Goal: Transaction & Acquisition: Book appointment/travel/reservation

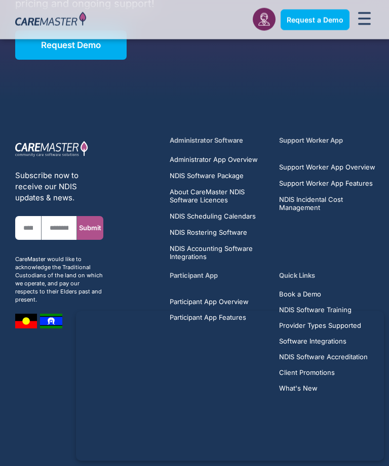
scroll to position [4490, 0]
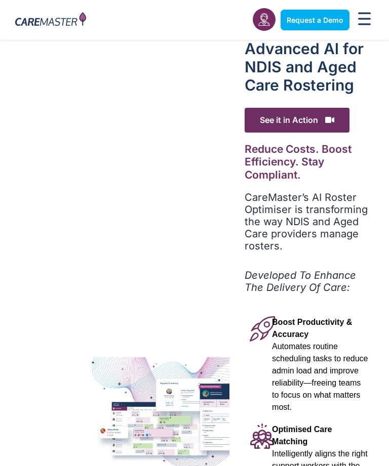
click at [318, 29] on link "Request a Demo" at bounding box center [314, 20] width 69 height 21
click at [364, 29] on div "Menu Toggle" at bounding box center [363, 20] width 19 height 22
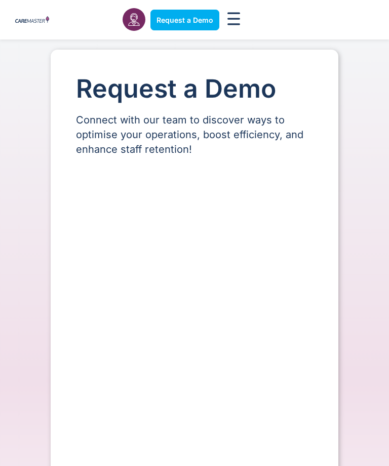
select select "**"
